Goal: Navigation & Orientation: Find specific page/section

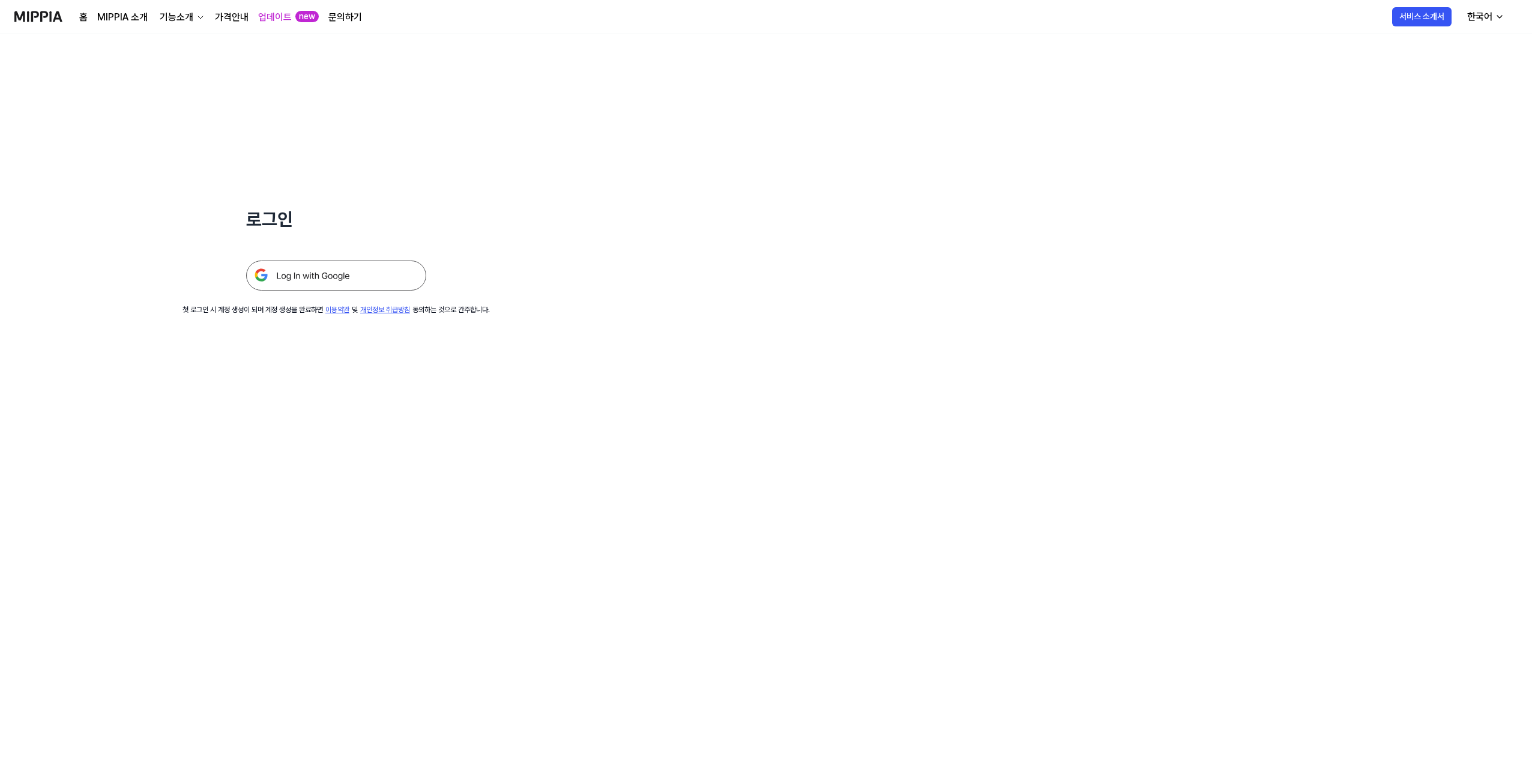
click at [334, 275] on img at bounding box center [336, 276] width 180 height 30
